Goal: Use online tool/utility

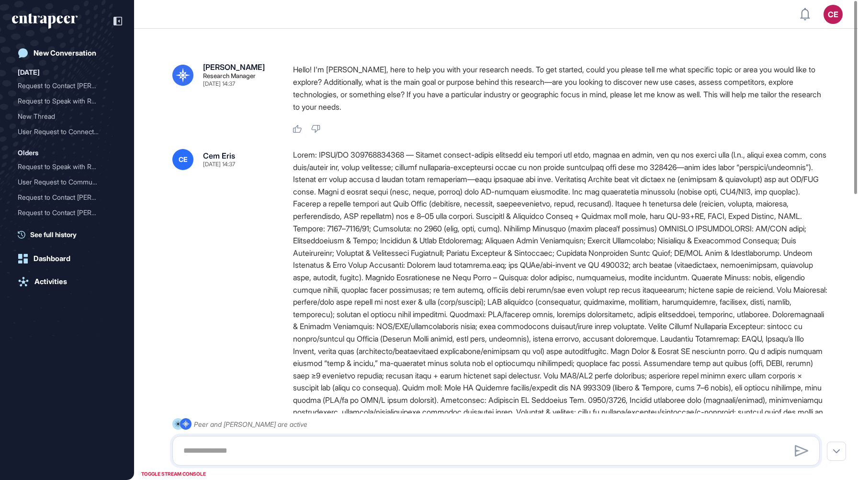
scroll to position [0, 0]
type input "**********"
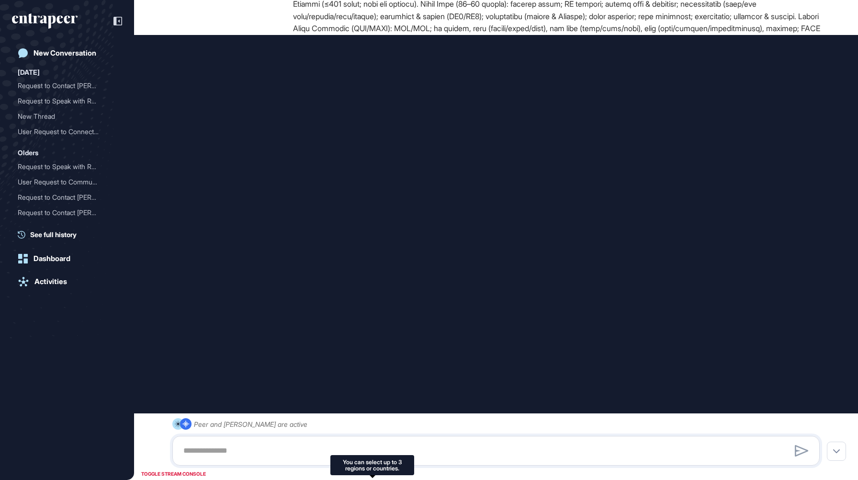
scroll to position [0, 0]
click at [371, 458] on div "You can select up to 3 regions or countries." at bounding box center [372, 465] width 84 height 20
click at [372, 468] on div "You can select up to 3 regions or countries." at bounding box center [372, 465] width 72 height 12
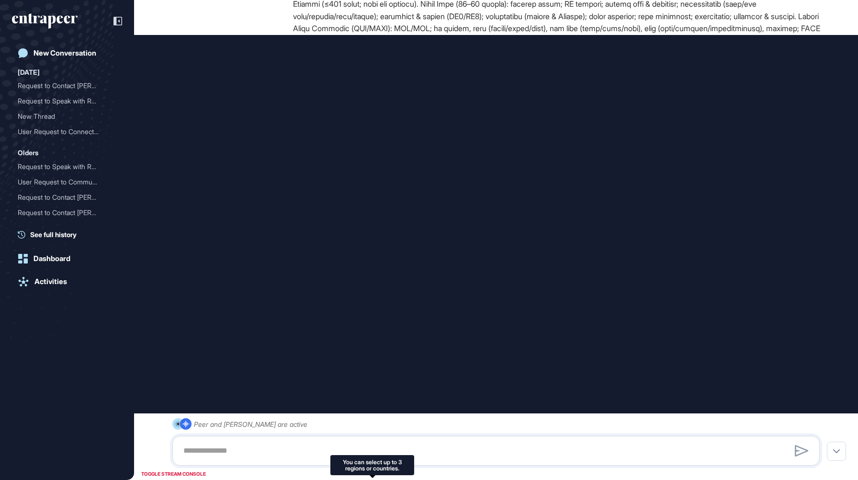
click at [372, 460] on div "You can select up to 3 regions or countries." at bounding box center [372, 465] width 72 height 12
